Goal: Task Accomplishment & Management: Manage account settings

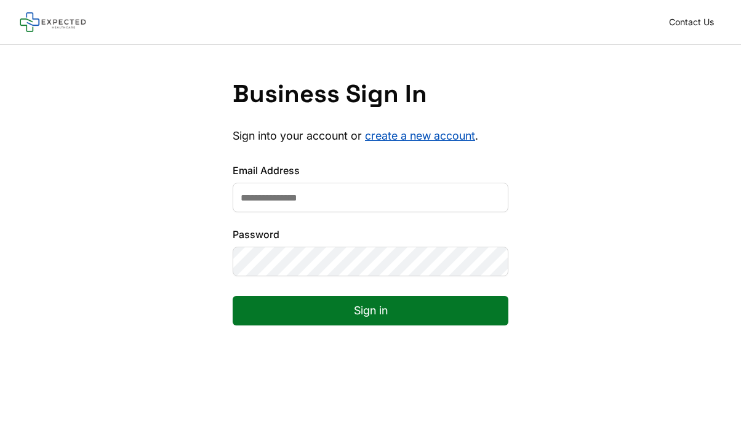
click at [451, 194] on input "Email Address" at bounding box center [371, 198] width 276 height 30
type input "**********"
click at [313, 302] on button "Sign in" at bounding box center [371, 311] width 276 height 30
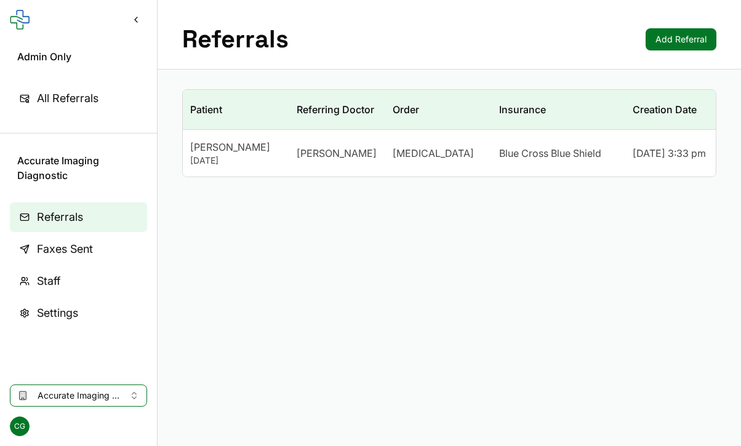
click at [104, 103] on link "All Referrals" at bounding box center [78, 99] width 137 height 30
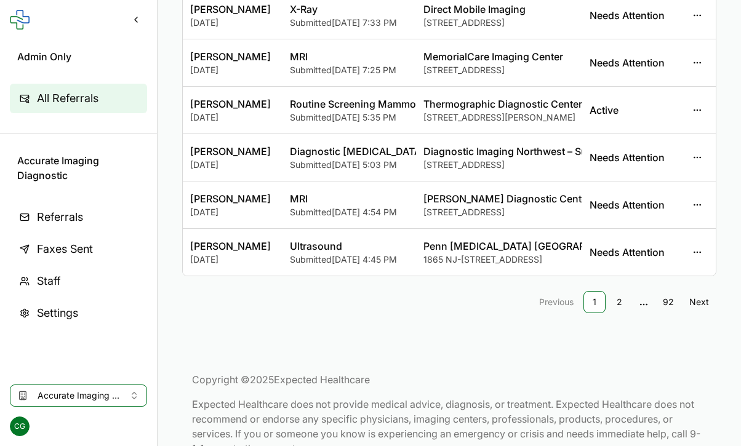
click at [622, 309] on link "2" at bounding box center [619, 302] width 22 height 22
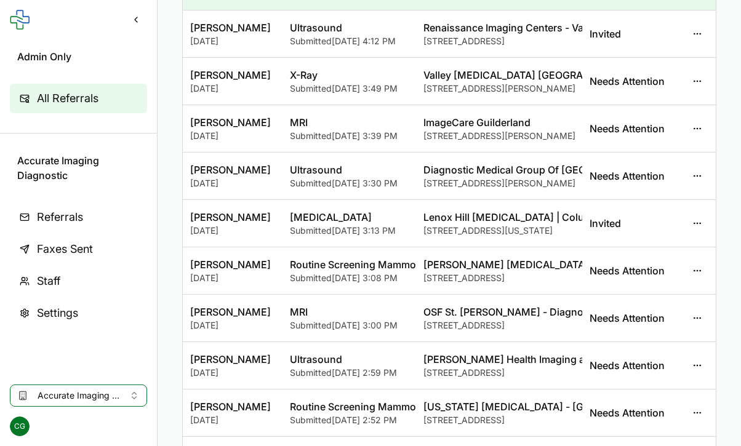
scroll to position [125, 0]
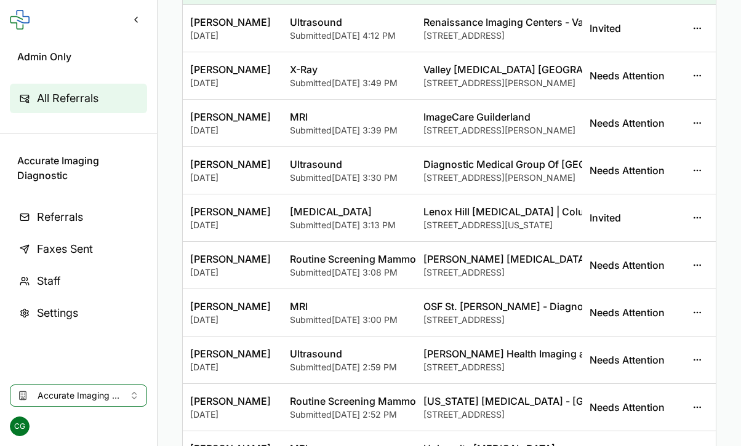
click at [700, 215] on button "button" at bounding box center [697, 218] width 22 height 22
click at [625, 265] on button "View Staff" at bounding box center [640, 268] width 132 height 22
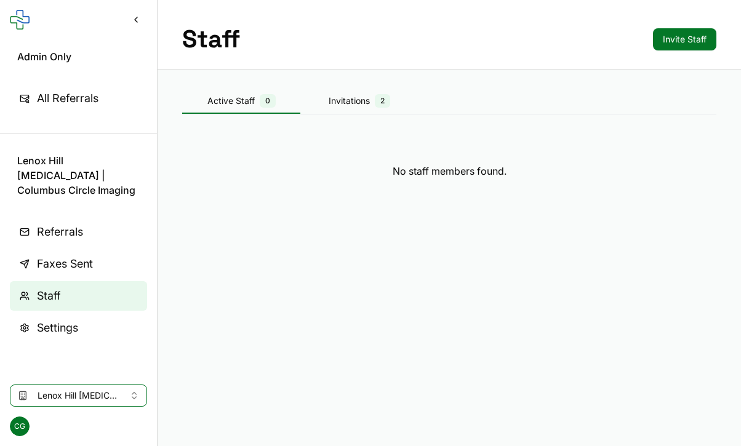
click at [355, 104] on div "Invitations 2" at bounding box center [359, 101] width 118 height 14
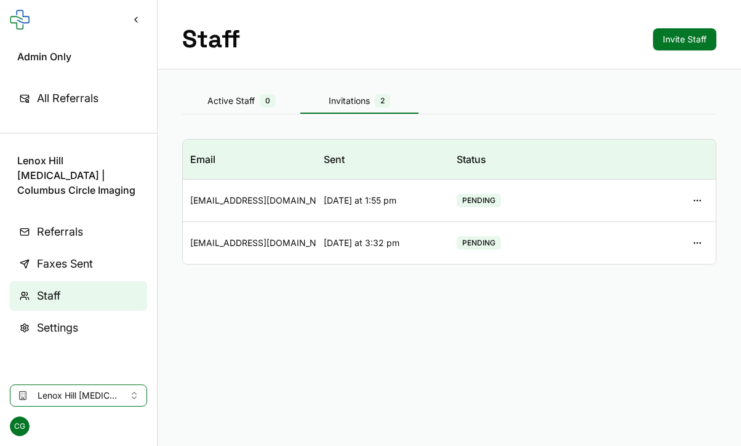
click at [92, 100] on span "All Referrals" at bounding box center [68, 98] width 62 height 17
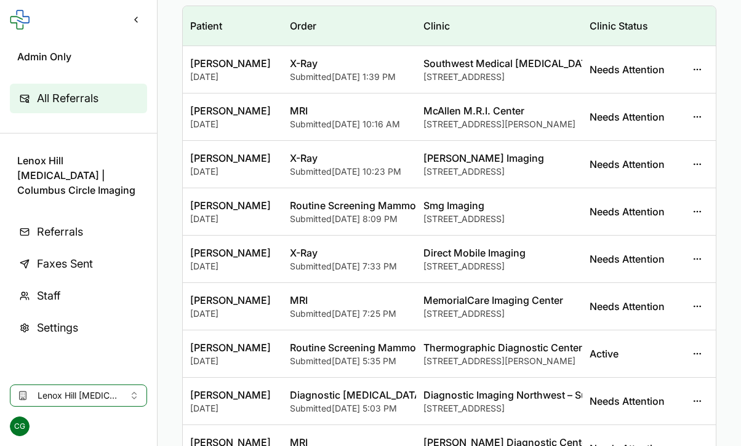
scroll to position [82, 0]
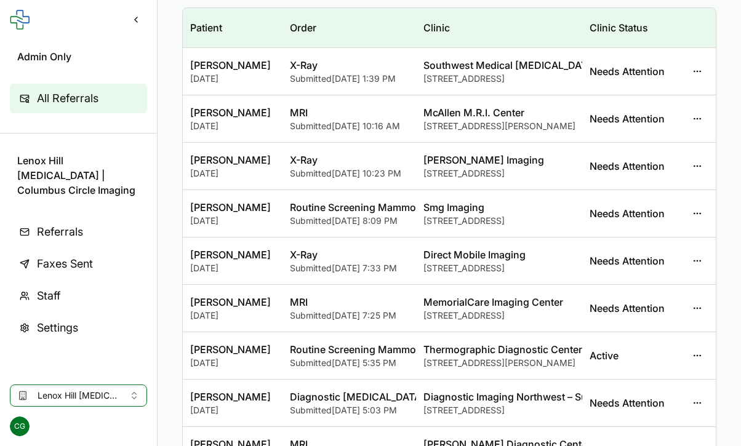
click at [700, 67] on button "button" at bounding box center [697, 71] width 22 height 22
click at [636, 119] on button "View Staff" at bounding box center [640, 121] width 132 height 22
